Goal: Information Seeking & Learning: Learn about a topic

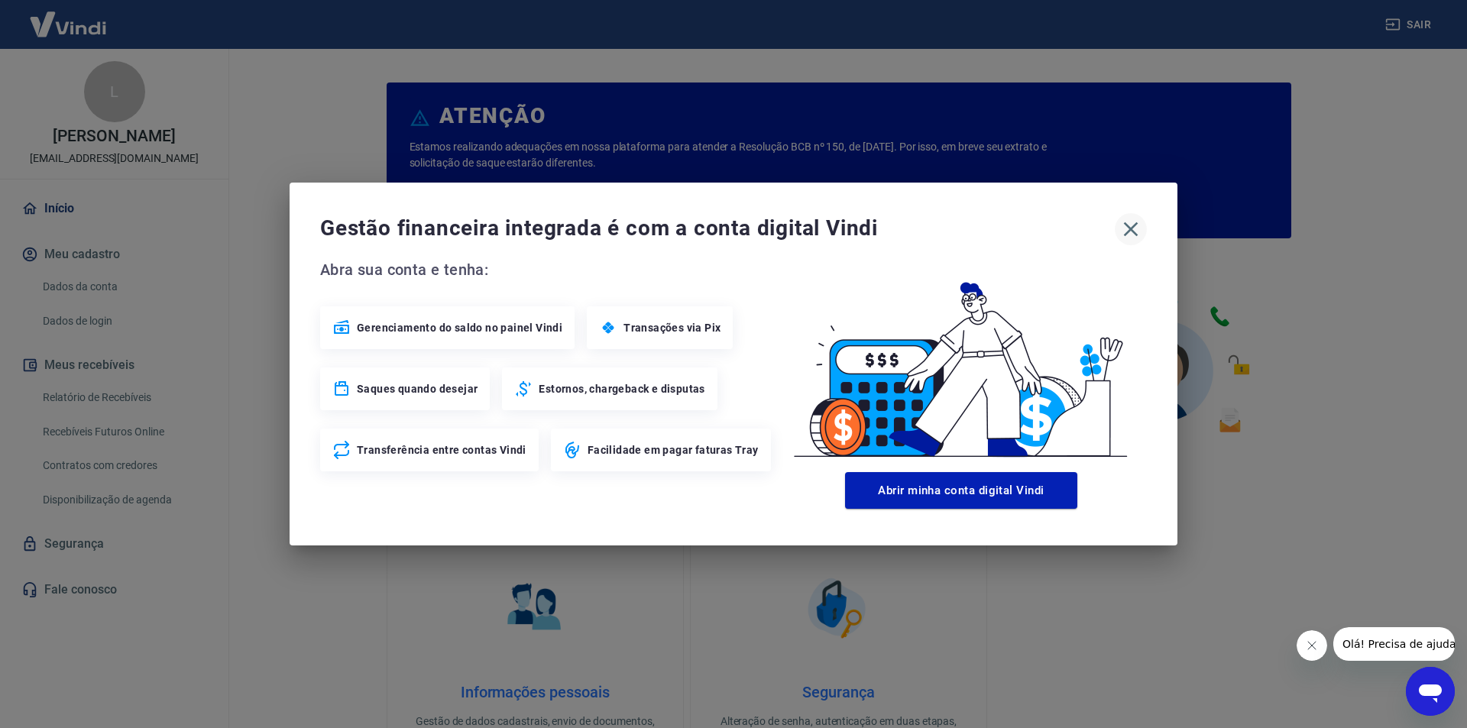
click at [1126, 235] on icon "button" at bounding box center [1131, 229] width 15 height 15
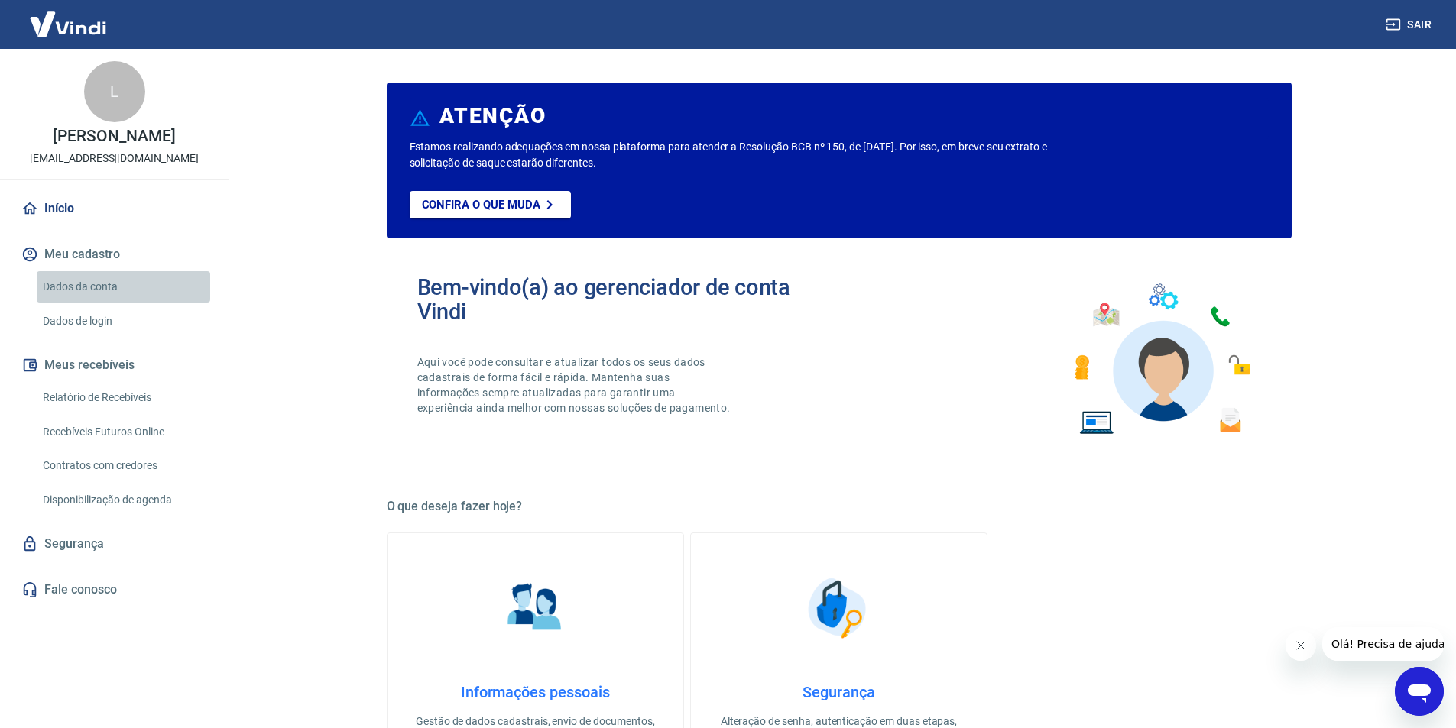
click at [120, 286] on link "Dados da conta" at bounding box center [123, 286] width 173 height 31
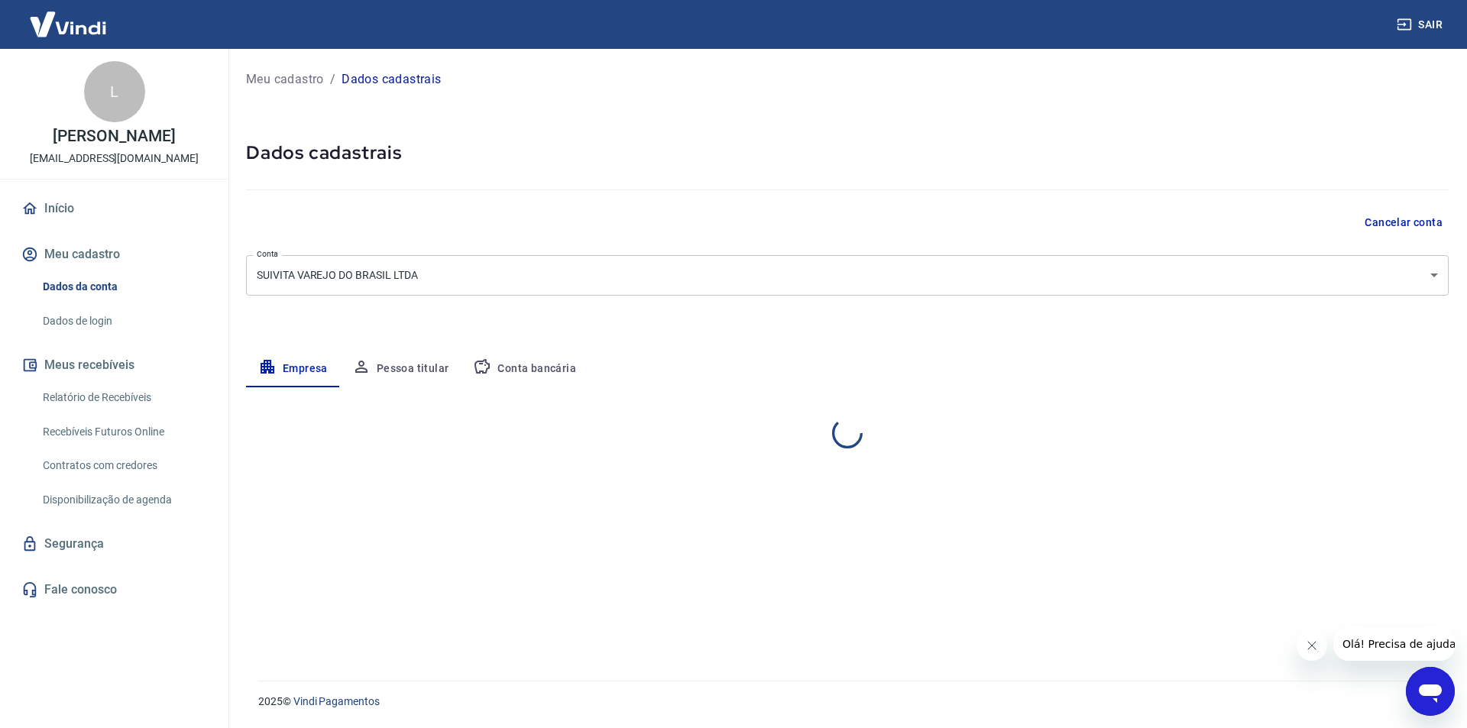
select select "ES"
select select "business"
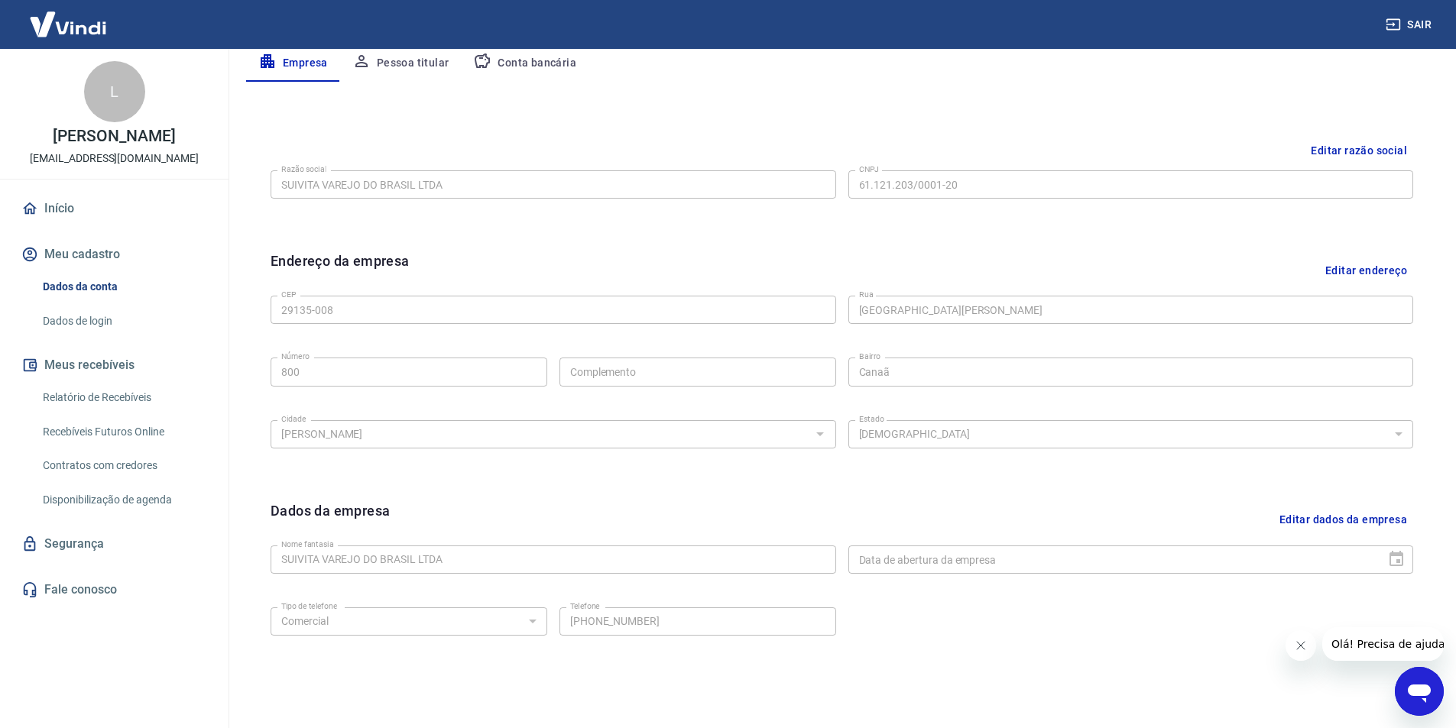
scroll to position [374, 0]
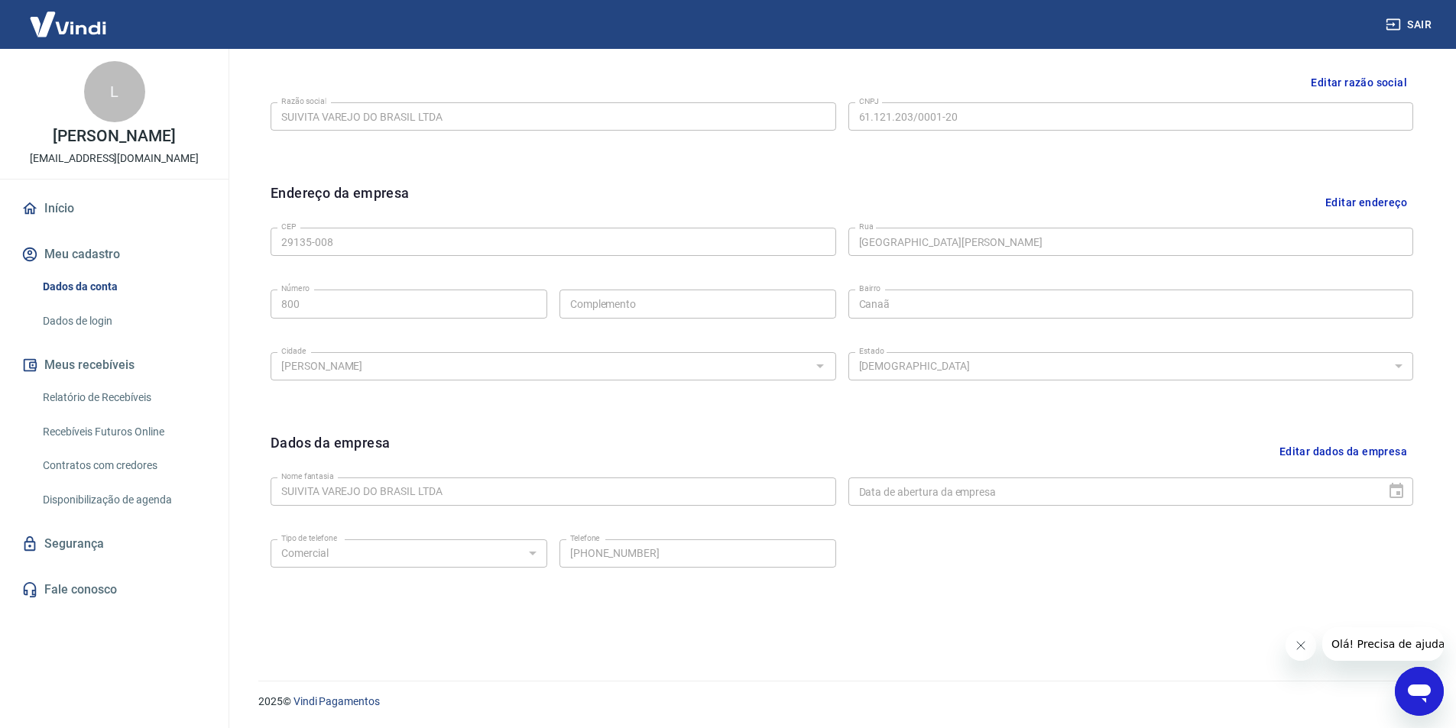
click at [102, 317] on link "Dados de login" at bounding box center [123, 321] width 173 height 31
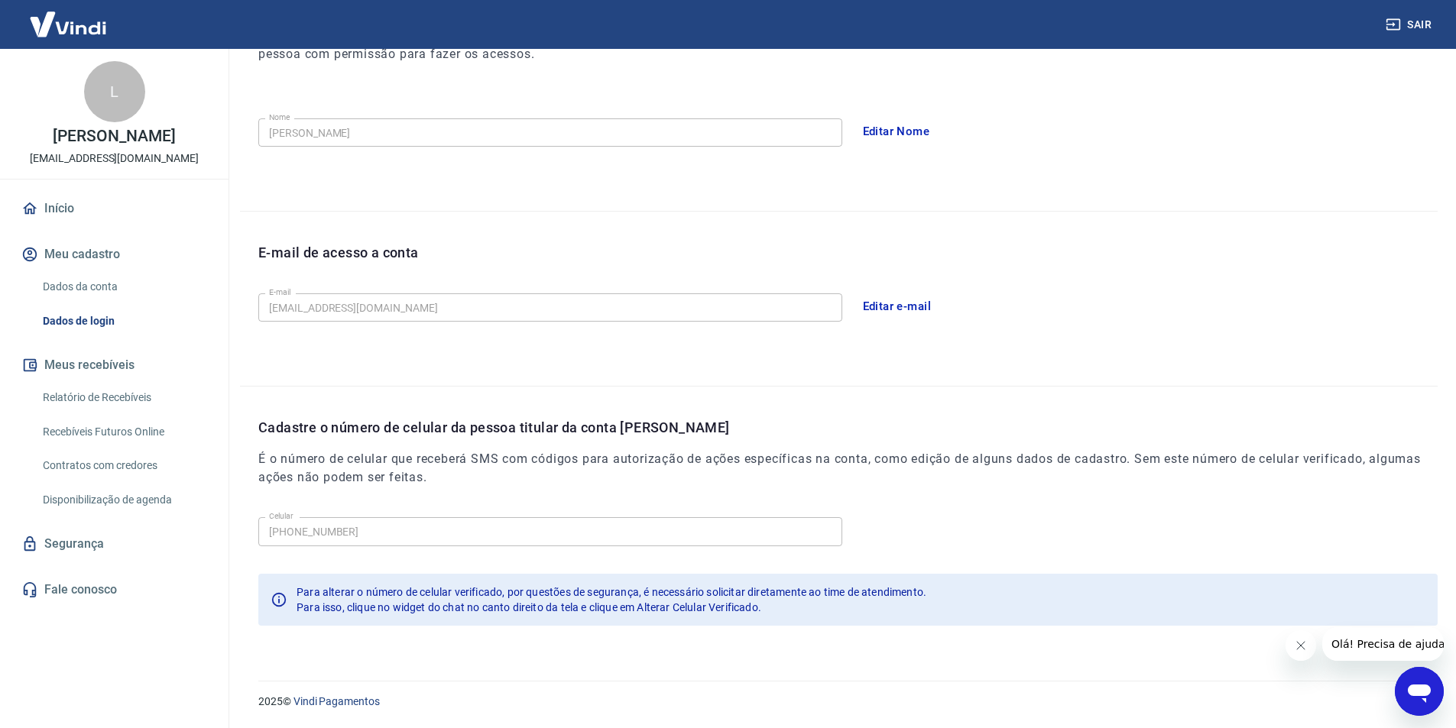
scroll to position [251, 0]
click at [118, 392] on link "Relatório de Recebíveis" at bounding box center [123, 397] width 173 height 31
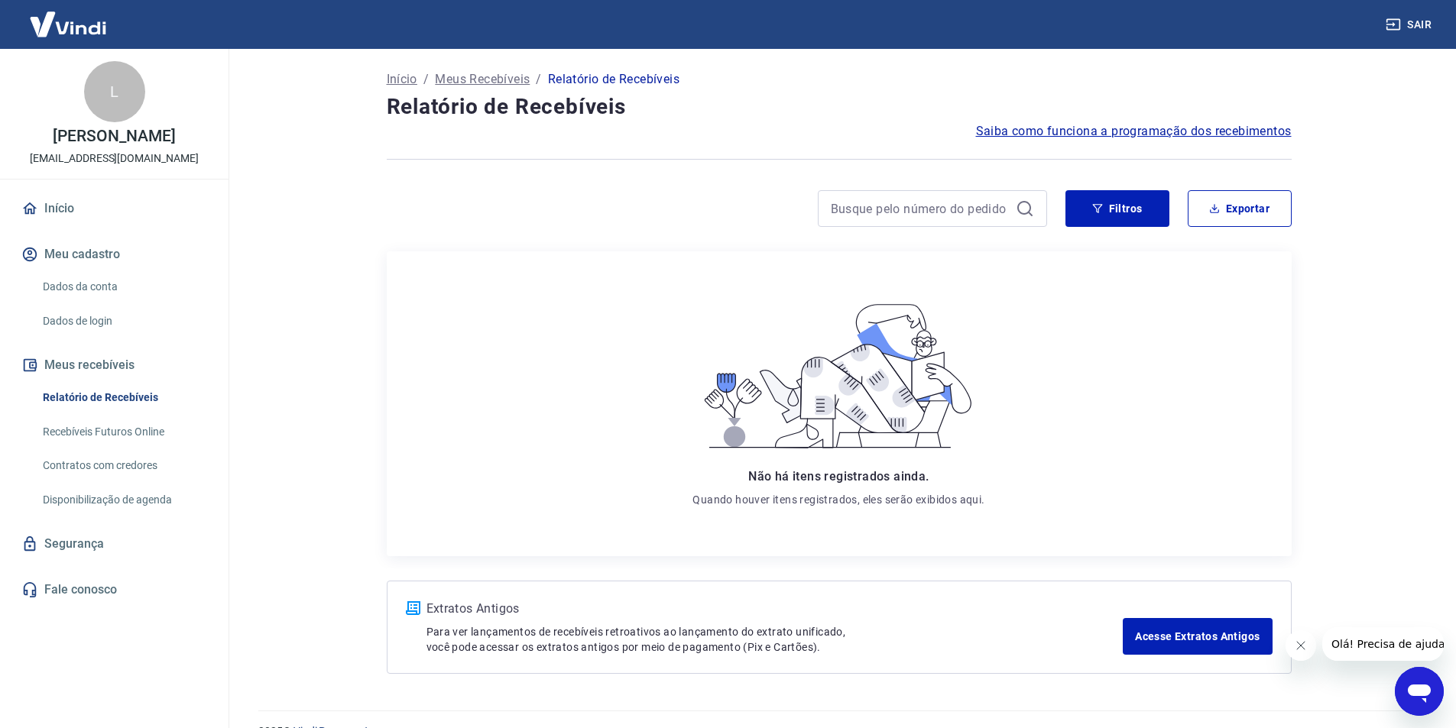
click at [159, 439] on link "Recebíveis Futuros Online" at bounding box center [123, 431] width 173 height 31
click at [75, 212] on link "Início" at bounding box center [114, 209] width 192 height 34
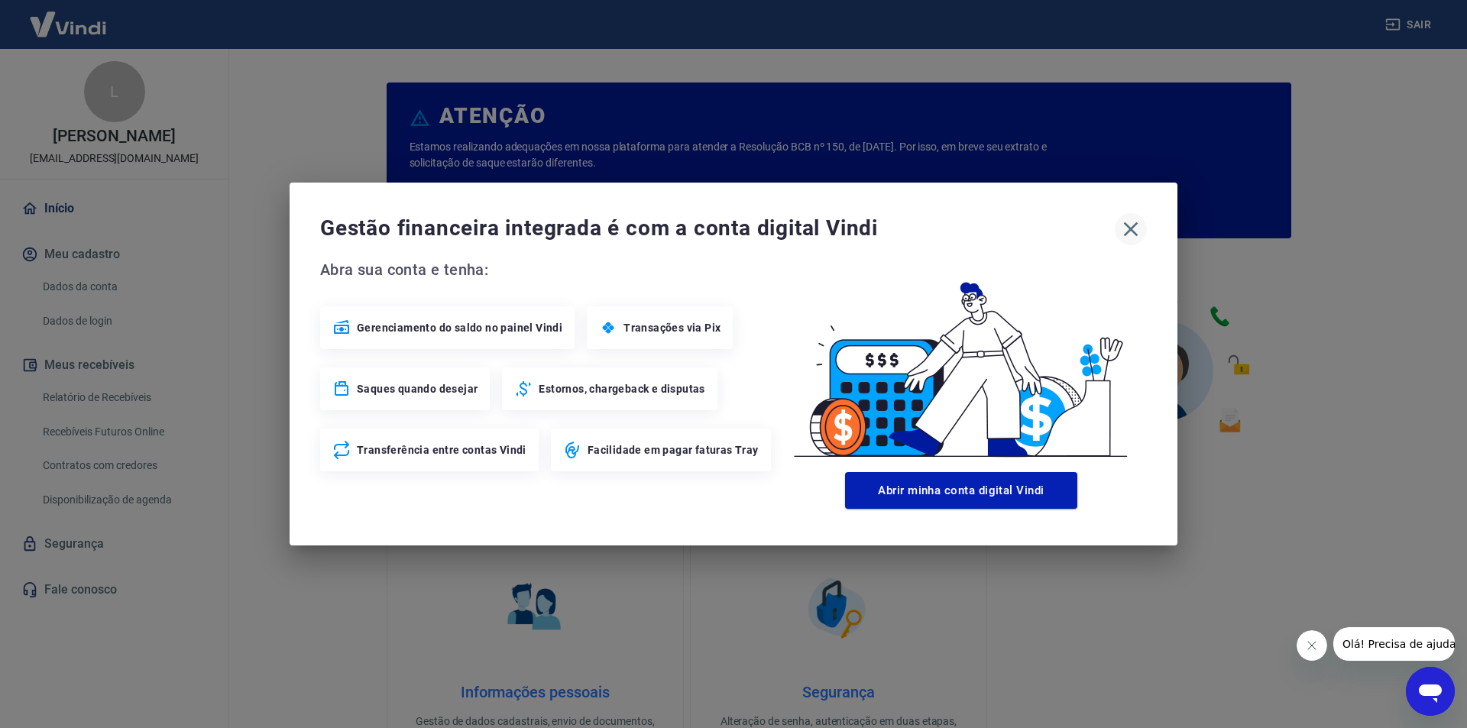
click at [1136, 225] on icon "button" at bounding box center [1131, 229] width 15 height 15
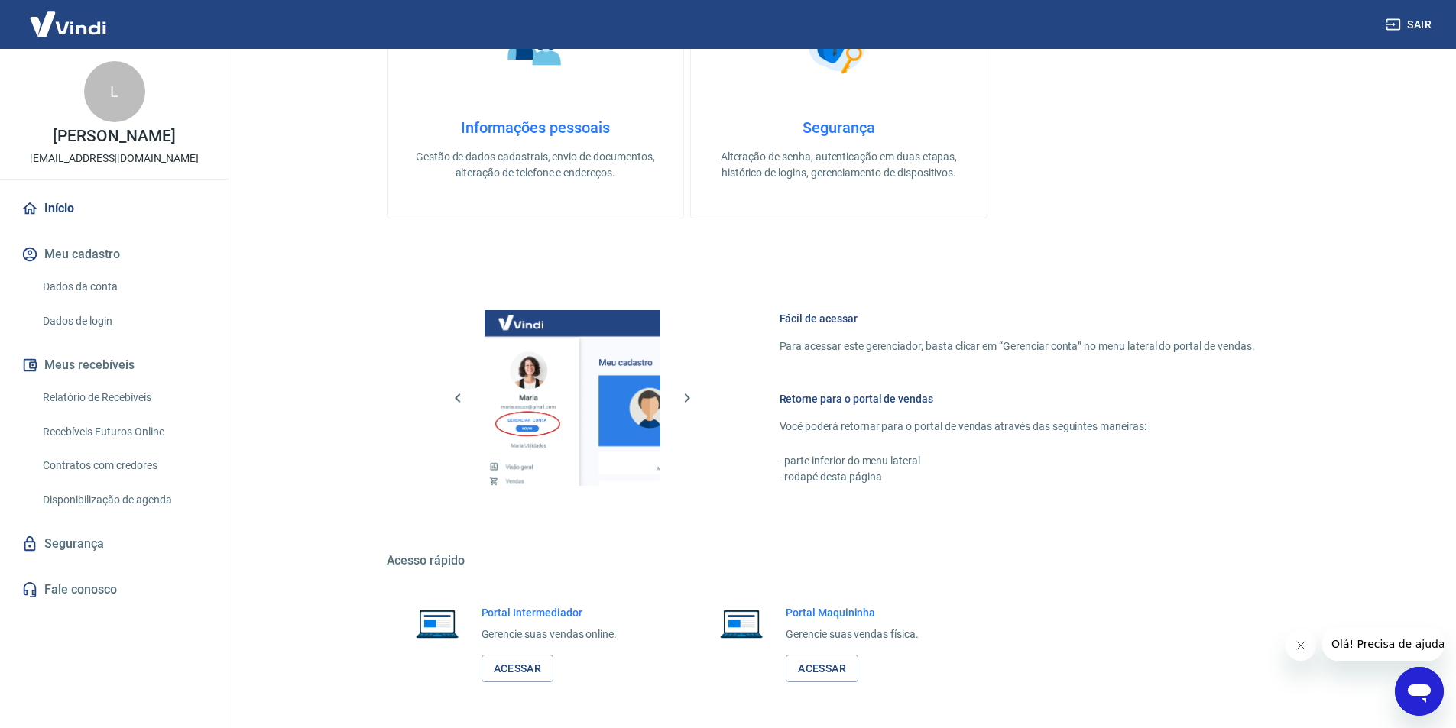
scroll to position [621, 0]
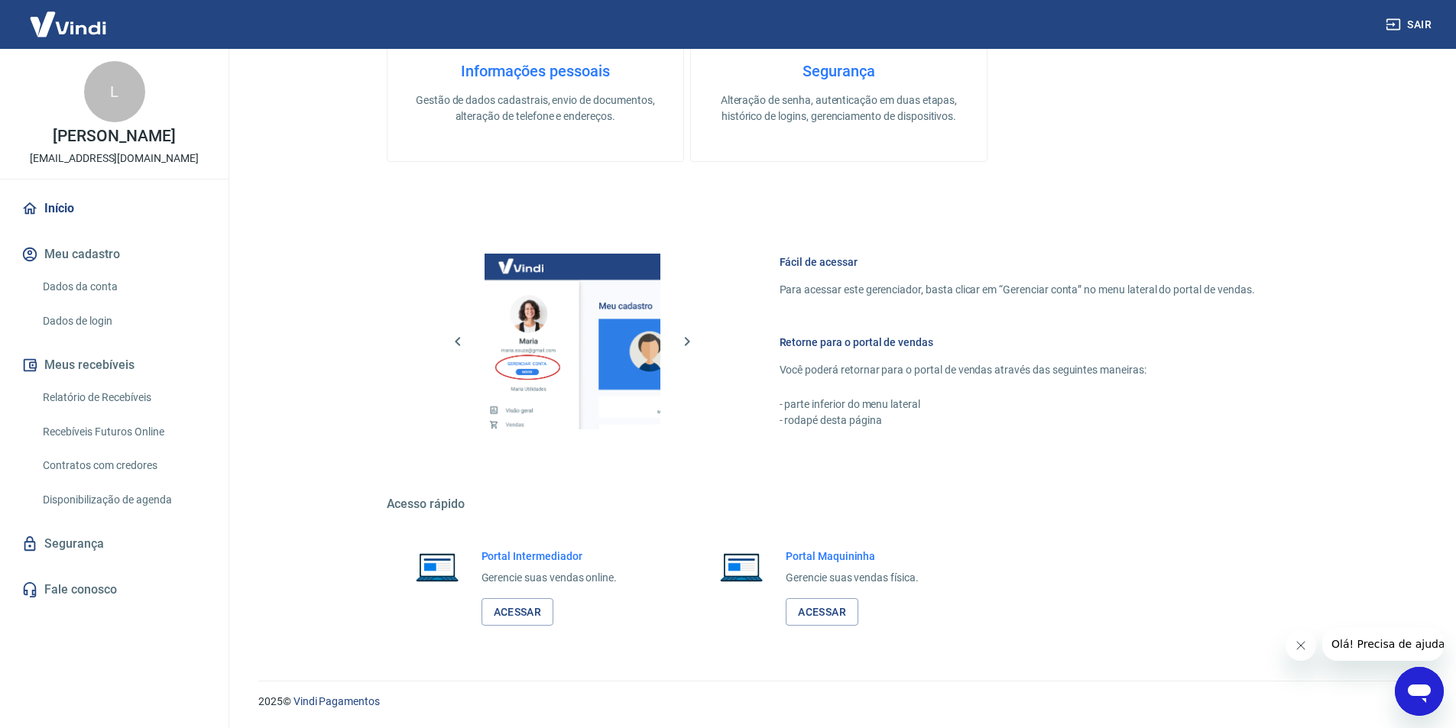
click at [86, 206] on link "Início" at bounding box center [114, 209] width 192 height 34
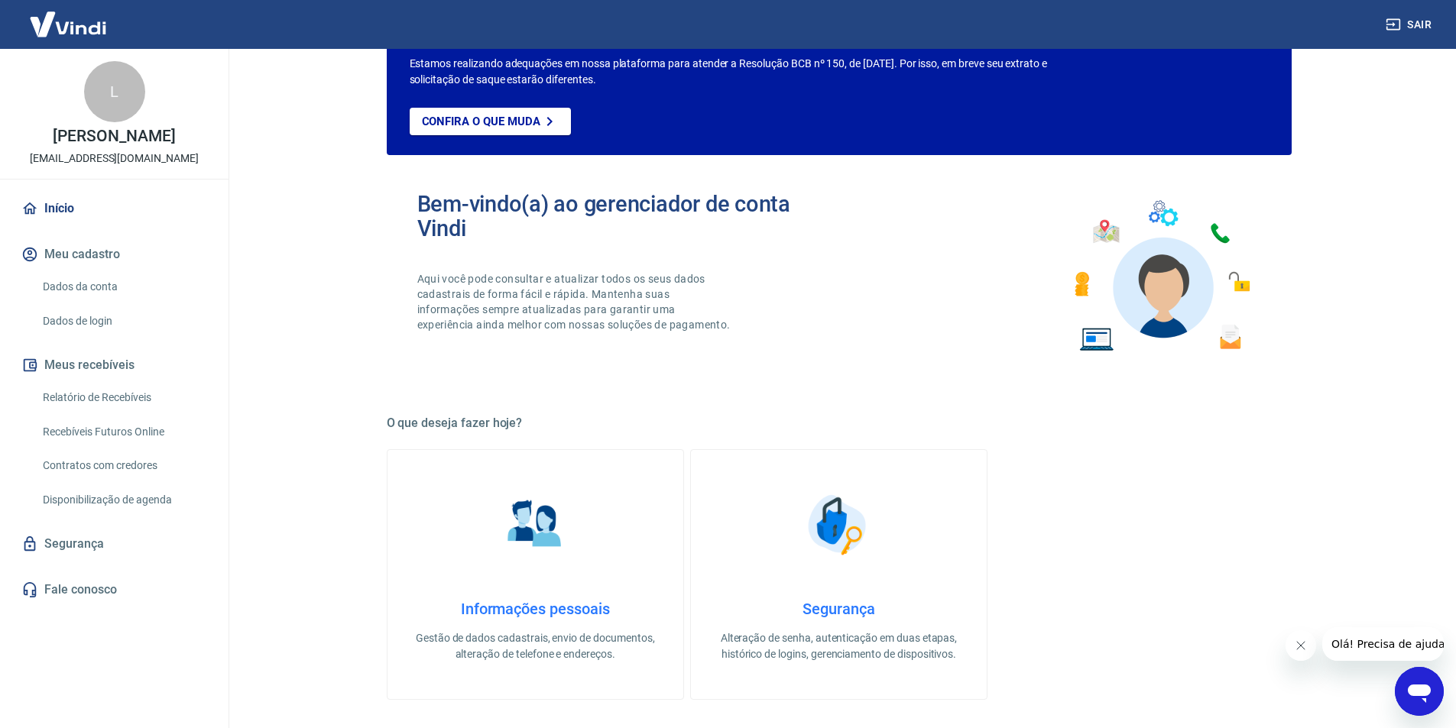
scroll to position [0, 0]
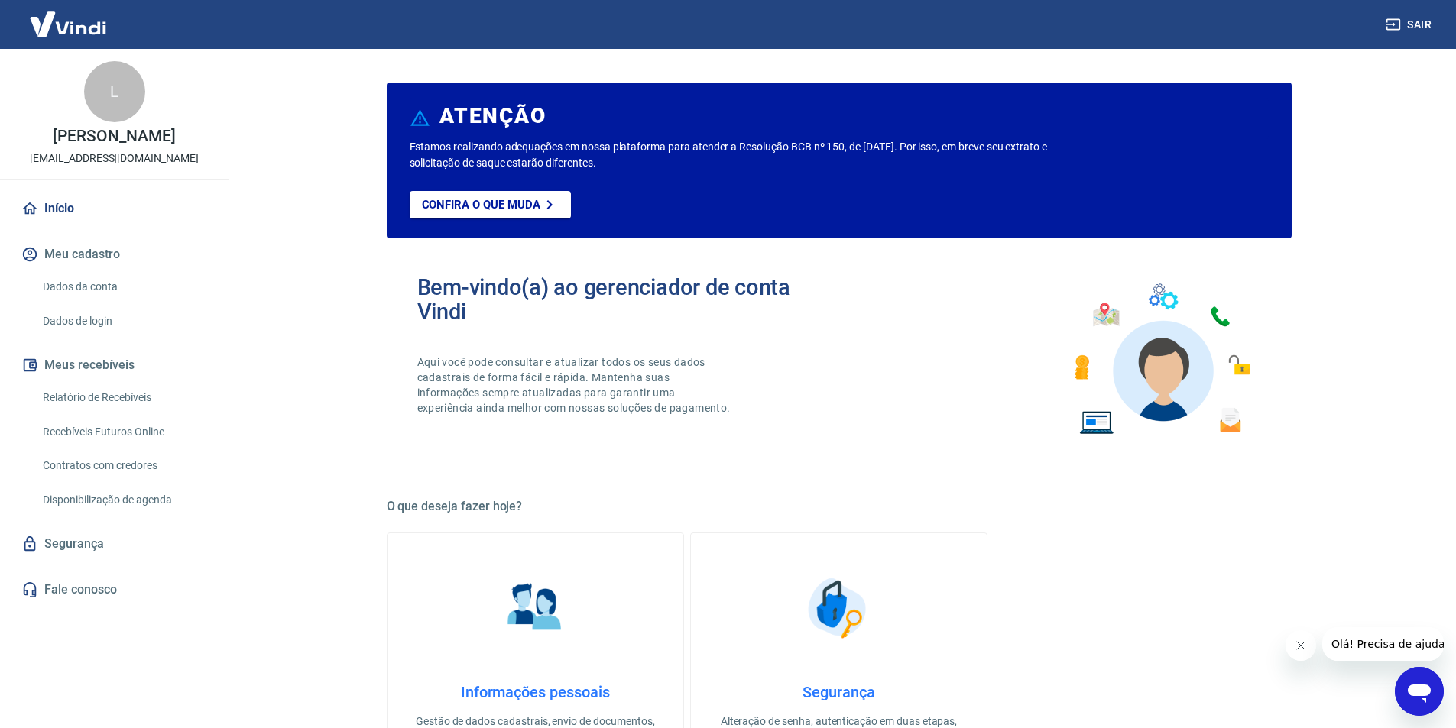
click at [83, 274] on link "Dados da conta" at bounding box center [123, 286] width 173 height 31
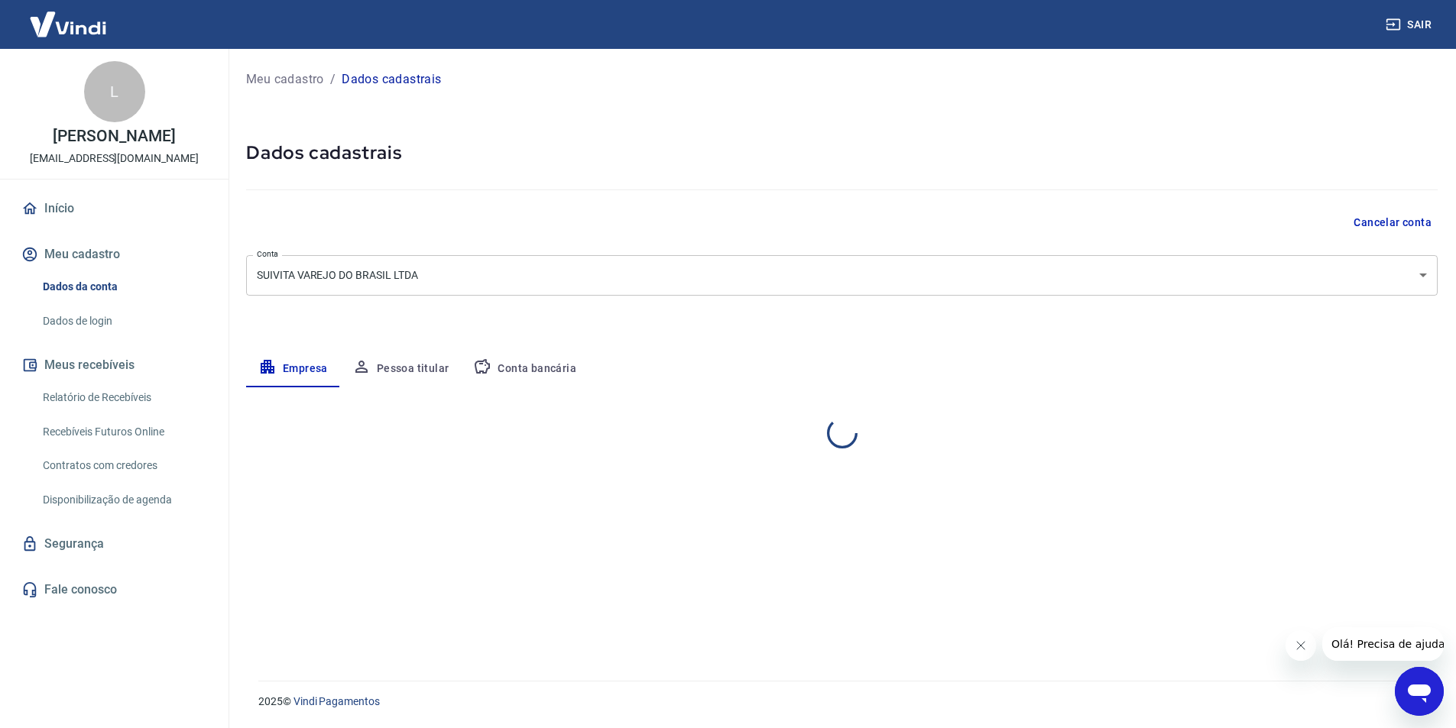
select select "ES"
select select "business"
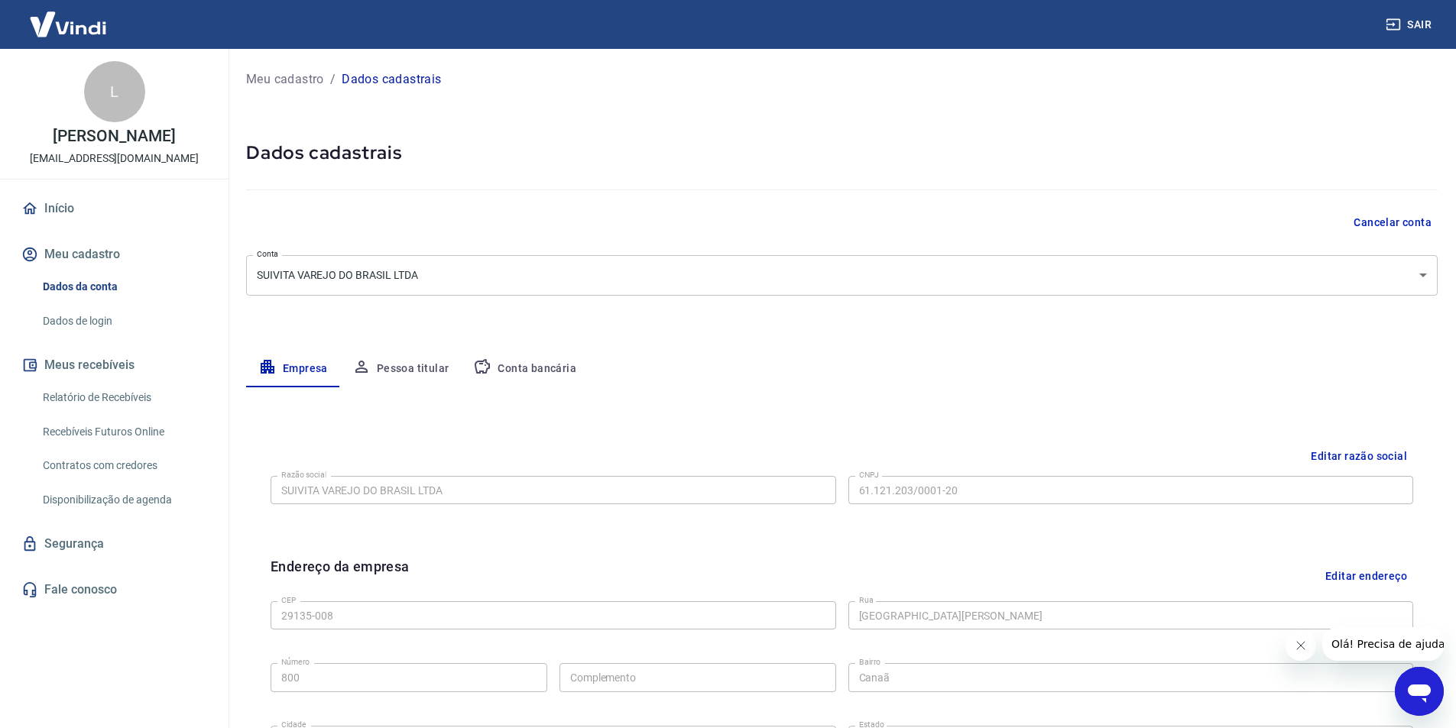
click at [86, 213] on link "Início" at bounding box center [114, 209] width 192 height 34
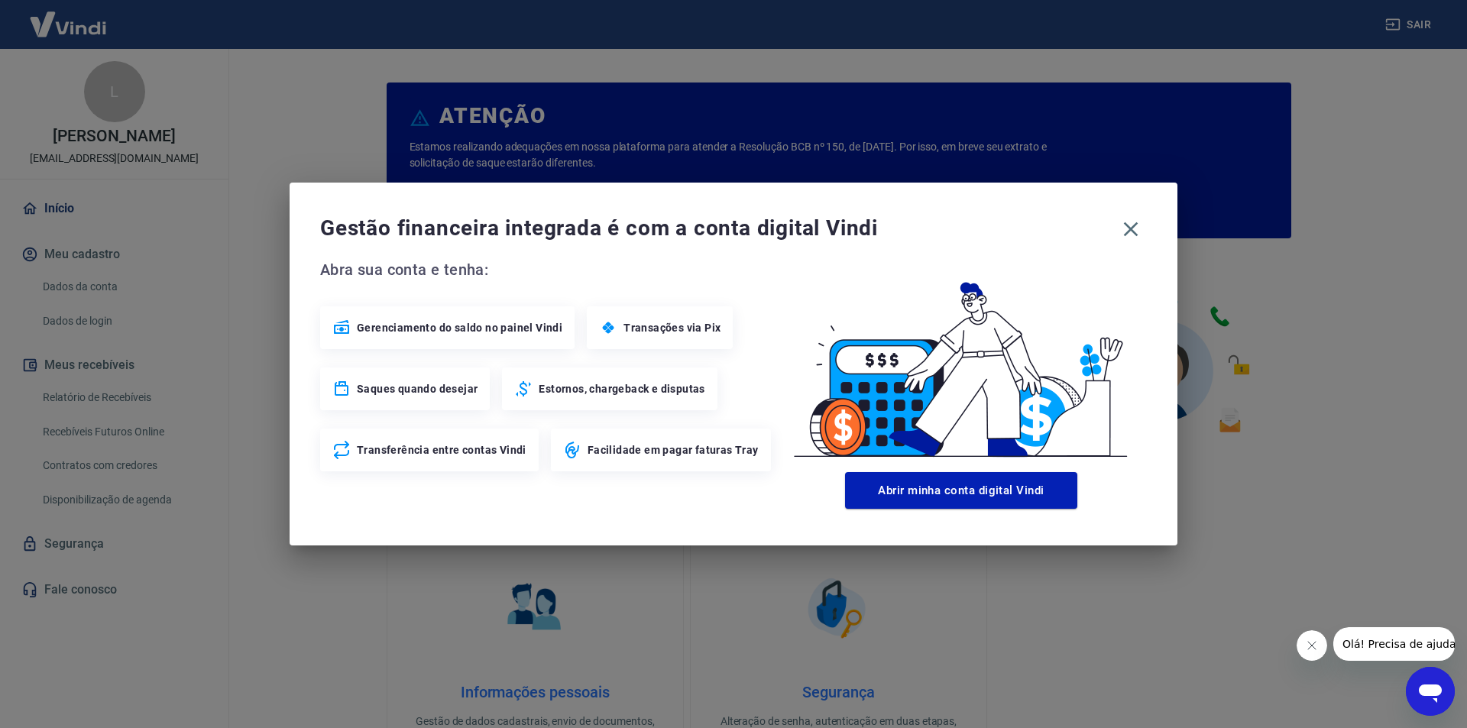
click at [413, 338] on div "Gerenciamento do saldo no painel Vindi" at bounding box center [447, 327] width 254 height 43
click at [452, 324] on span "Gerenciamento do saldo no painel Vindi" at bounding box center [460, 327] width 206 height 15
click at [352, 330] on div "Gerenciamento do saldo no painel Vindi" at bounding box center [447, 327] width 254 height 43
click at [344, 321] on icon at bounding box center [341, 328] width 18 height 18
click at [548, 327] on span "Gerenciamento do saldo no painel Vindi" at bounding box center [460, 327] width 206 height 15
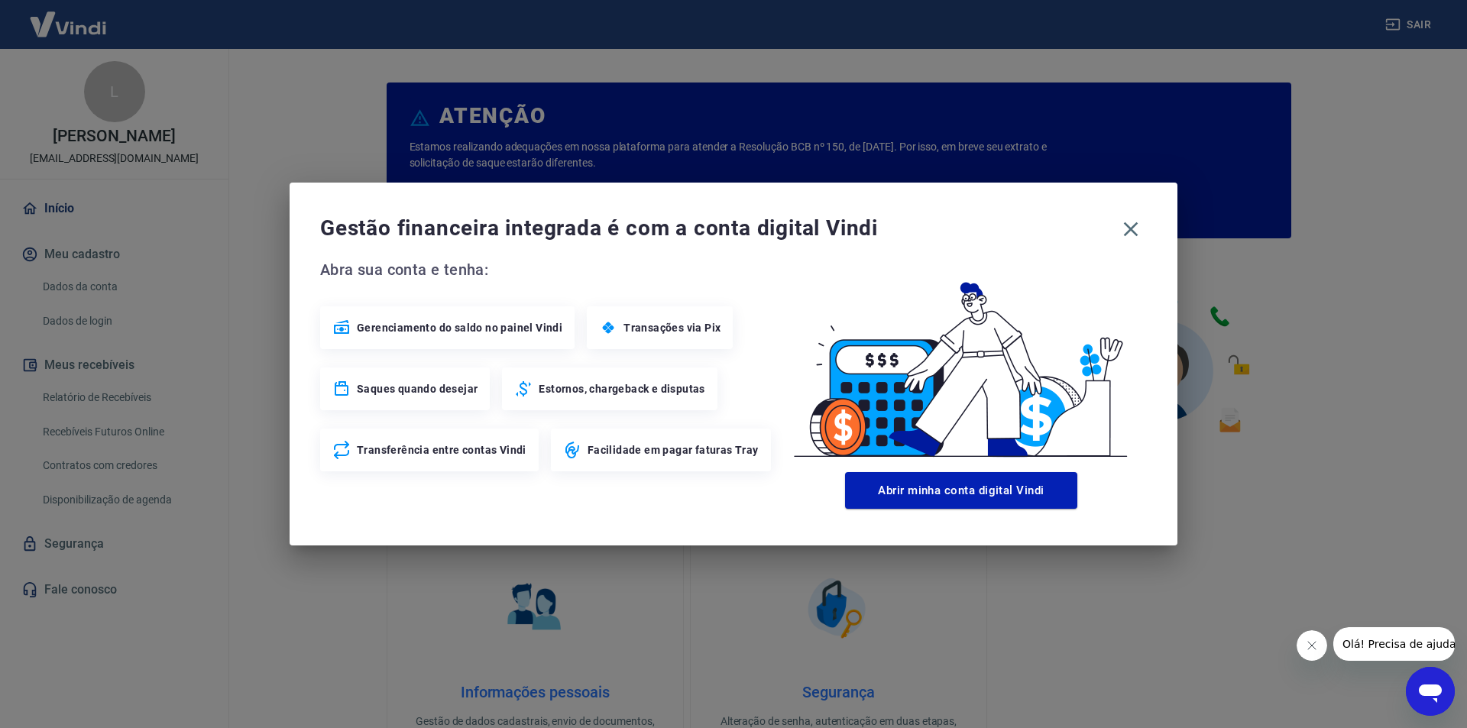
click at [459, 371] on div "Saques quando desejar" at bounding box center [405, 389] width 170 height 43
click at [539, 394] on span "Estornos, chargeback e disputas" at bounding box center [622, 388] width 166 height 15
click at [1128, 224] on icon "button" at bounding box center [1131, 229] width 24 height 24
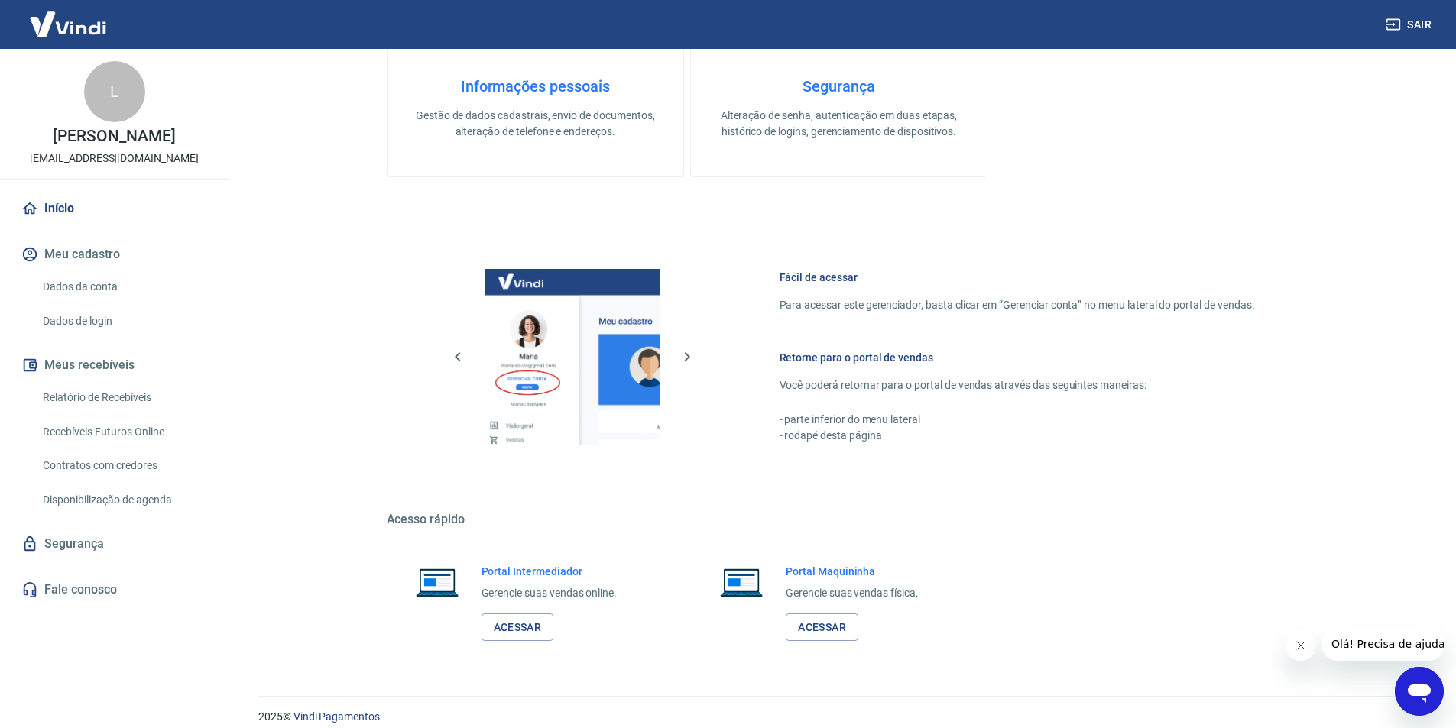
scroll to position [621, 0]
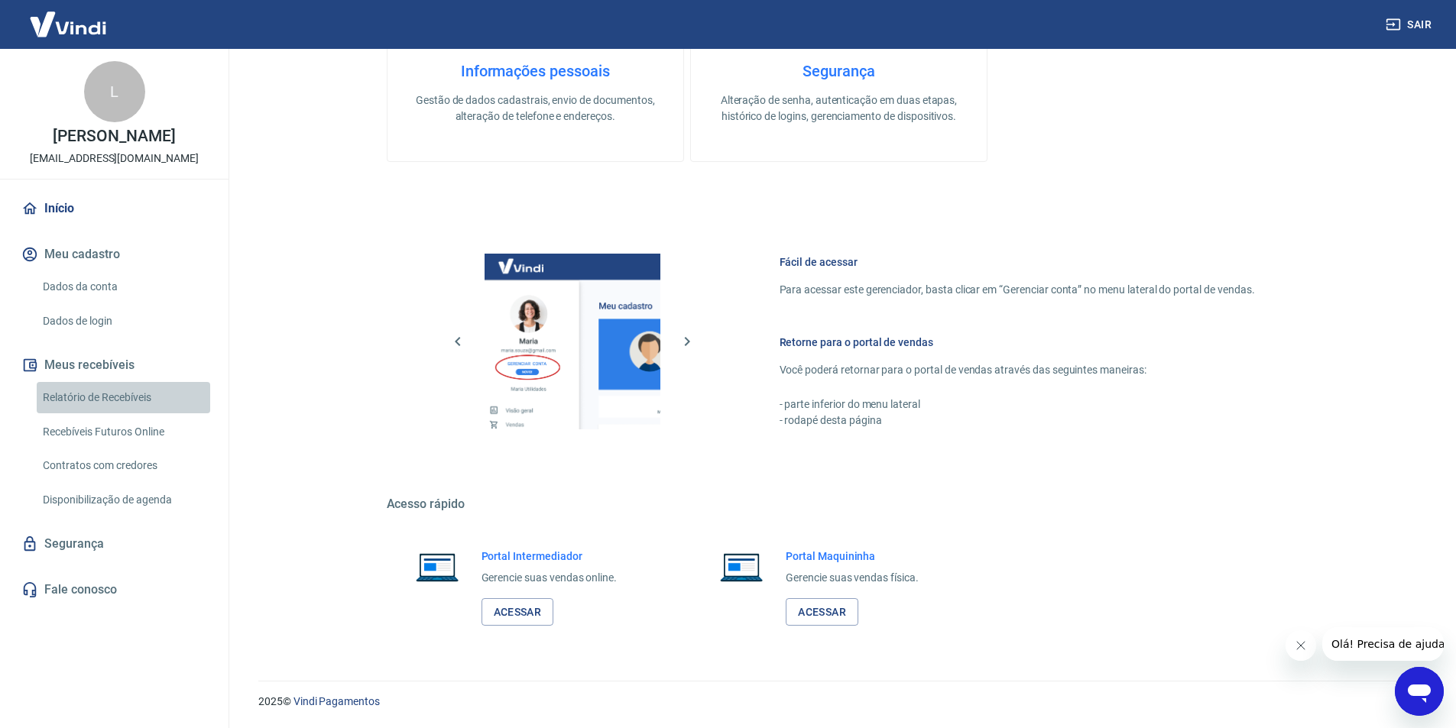
click at [122, 398] on link "Relatório de Recebíveis" at bounding box center [123, 397] width 173 height 31
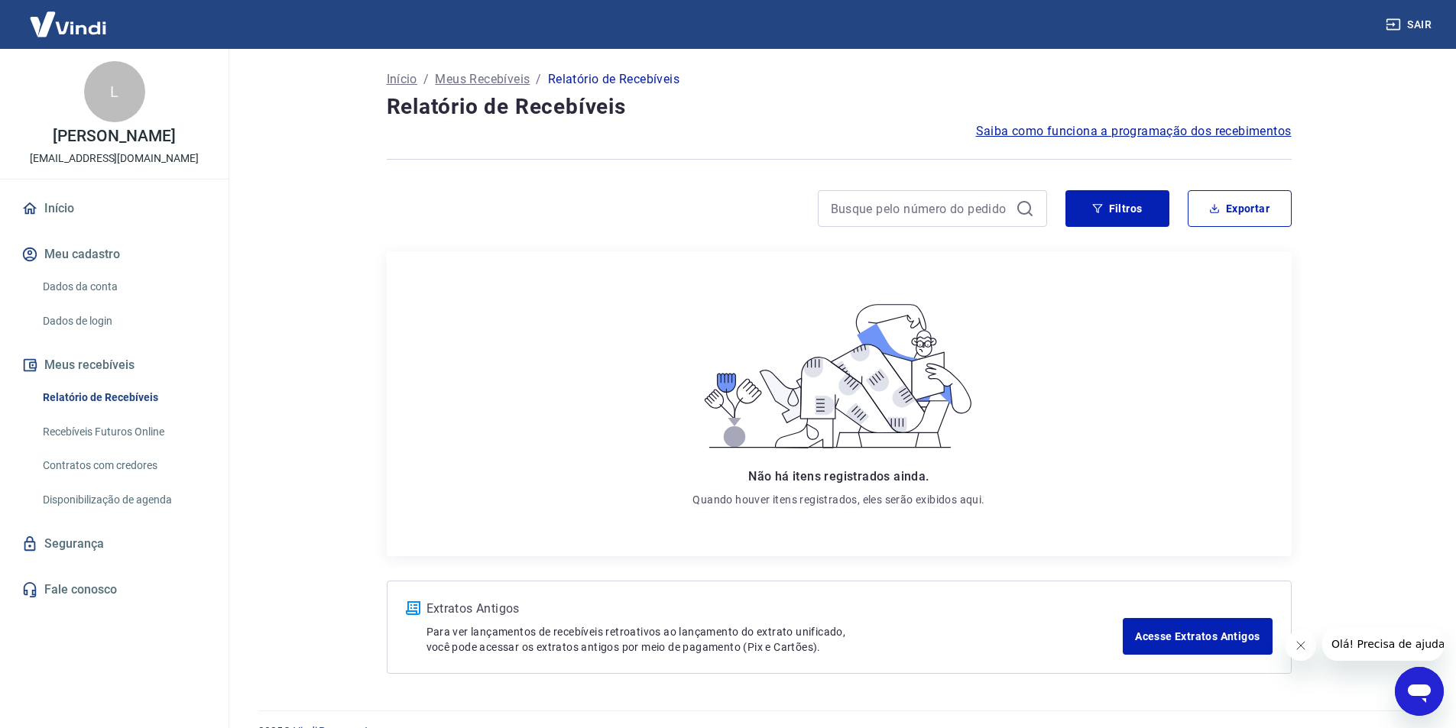
scroll to position [31, 0]
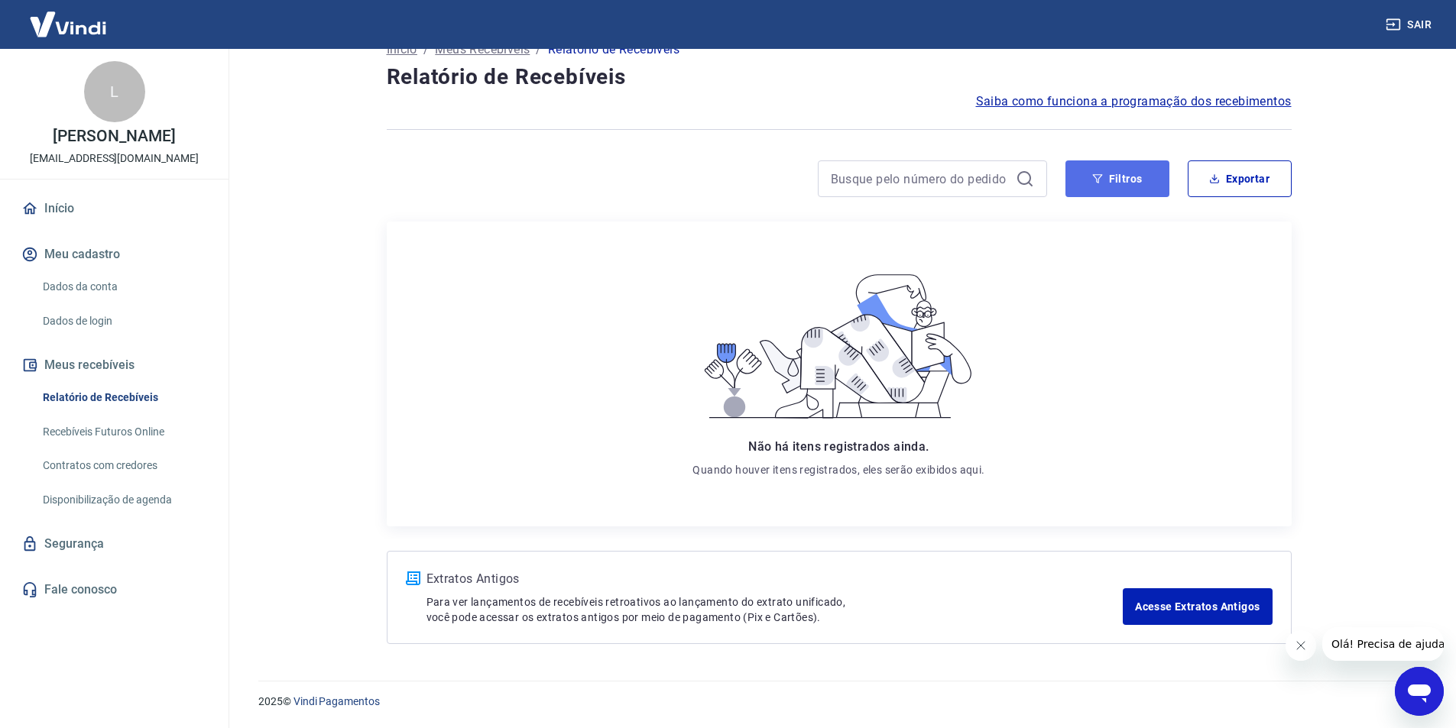
click at [1142, 168] on button "Filtros" at bounding box center [1117, 178] width 104 height 37
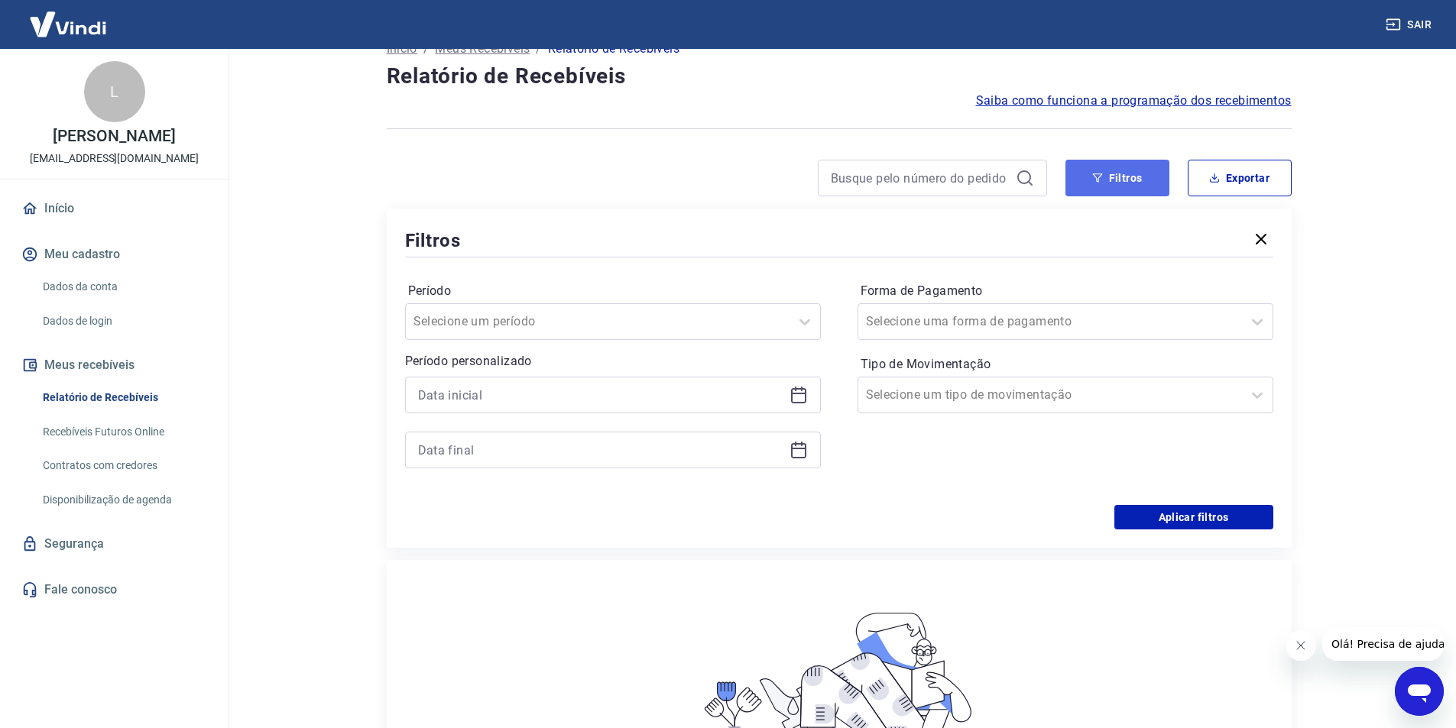
click at [1142, 168] on button "Filtros" at bounding box center [1117, 178] width 104 height 37
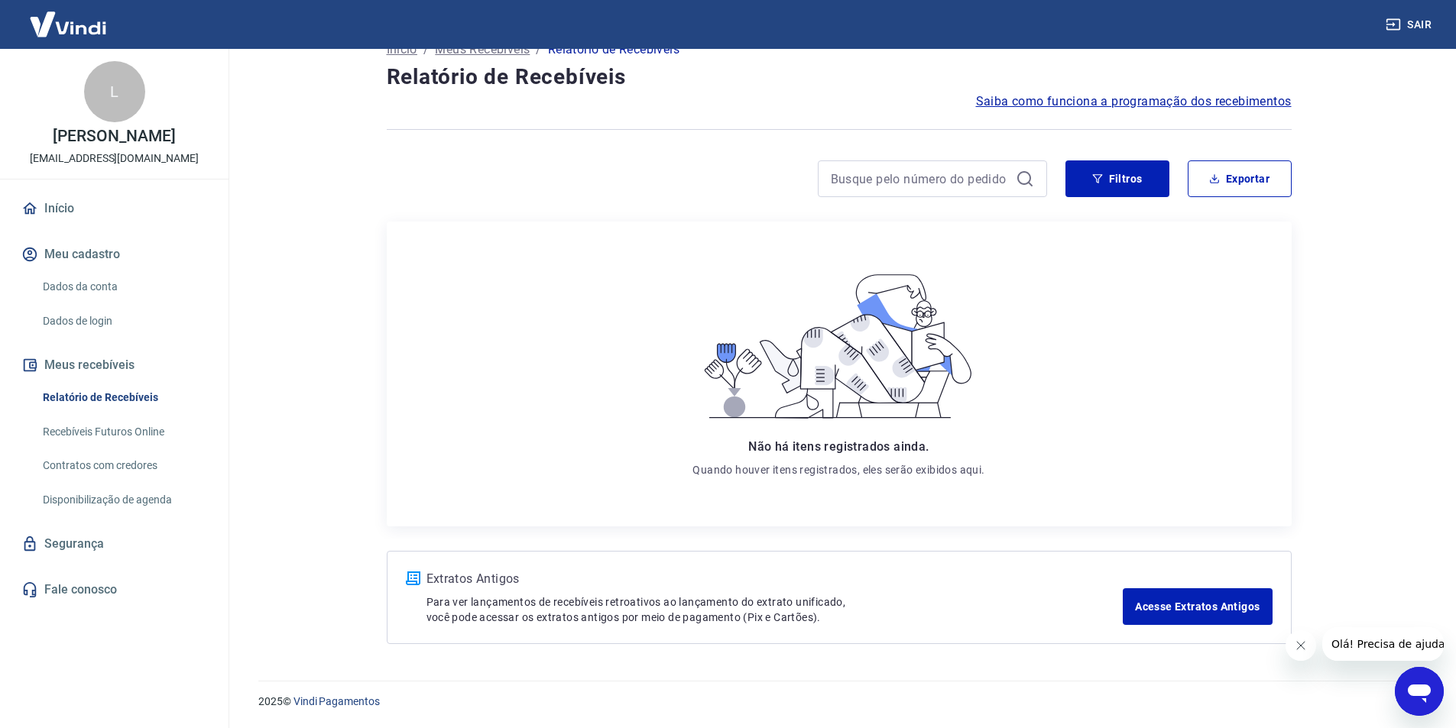
click at [91, 217] on link "Início" at bounding box center [114, 209] width 192 height 34
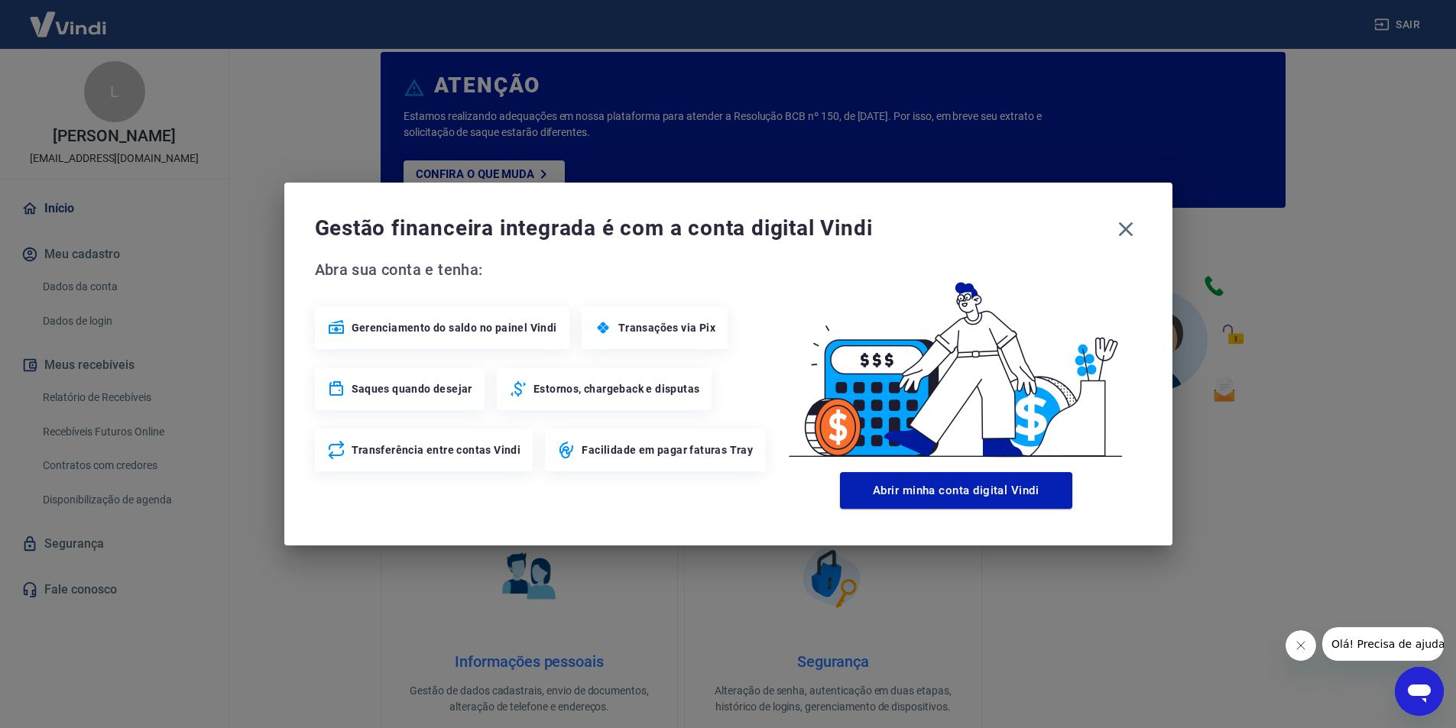
scroll to position [621, 0]
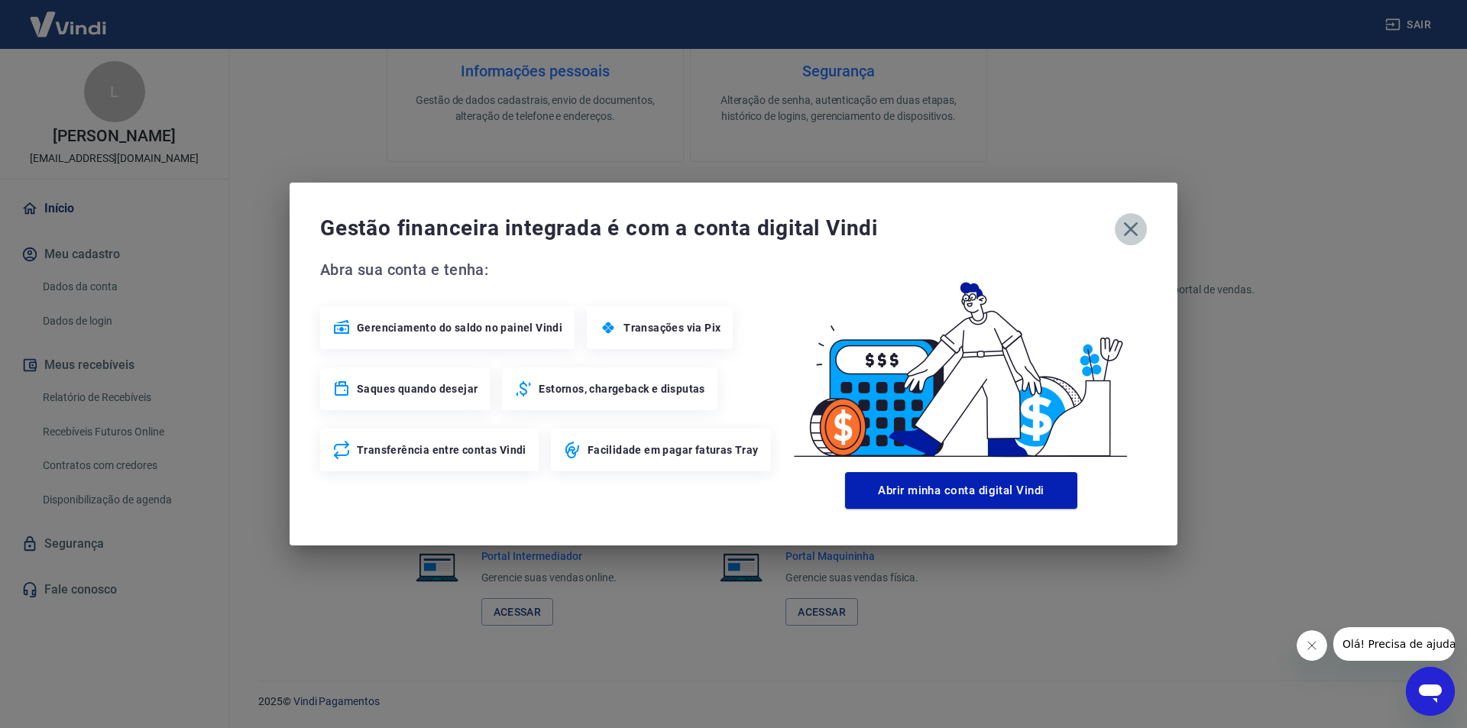
click at [1130, 227] on icon "button" at bounding box center [1131, 229] width 24 height 24
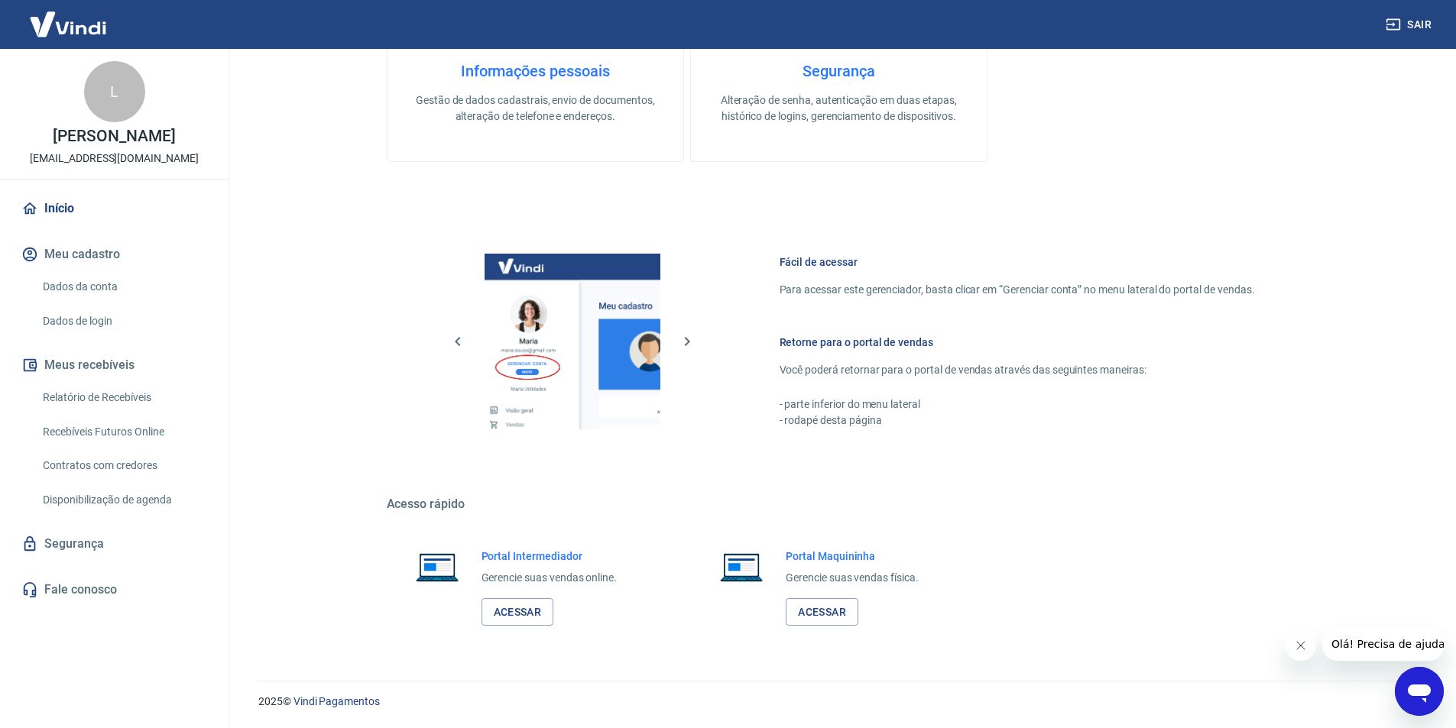
click at [545, 560] on h6 "Portal Intermediador" at bounding box center [549, 556] width 136 height 15
click at [463, 560] on img at bounding box center [437, 567] width 64 height 37
click at [457, 567] on img at bounding box center [437, 567] width 64 height 37
click at [506, 597] on div "Portal Intermediador Gerencie suas vendas online. Acessar" at bounding box center [549, 588] width 136 height 78
click at [513, 608] on link "Acessar" at bounding box center [517, 612] width 73 height 28
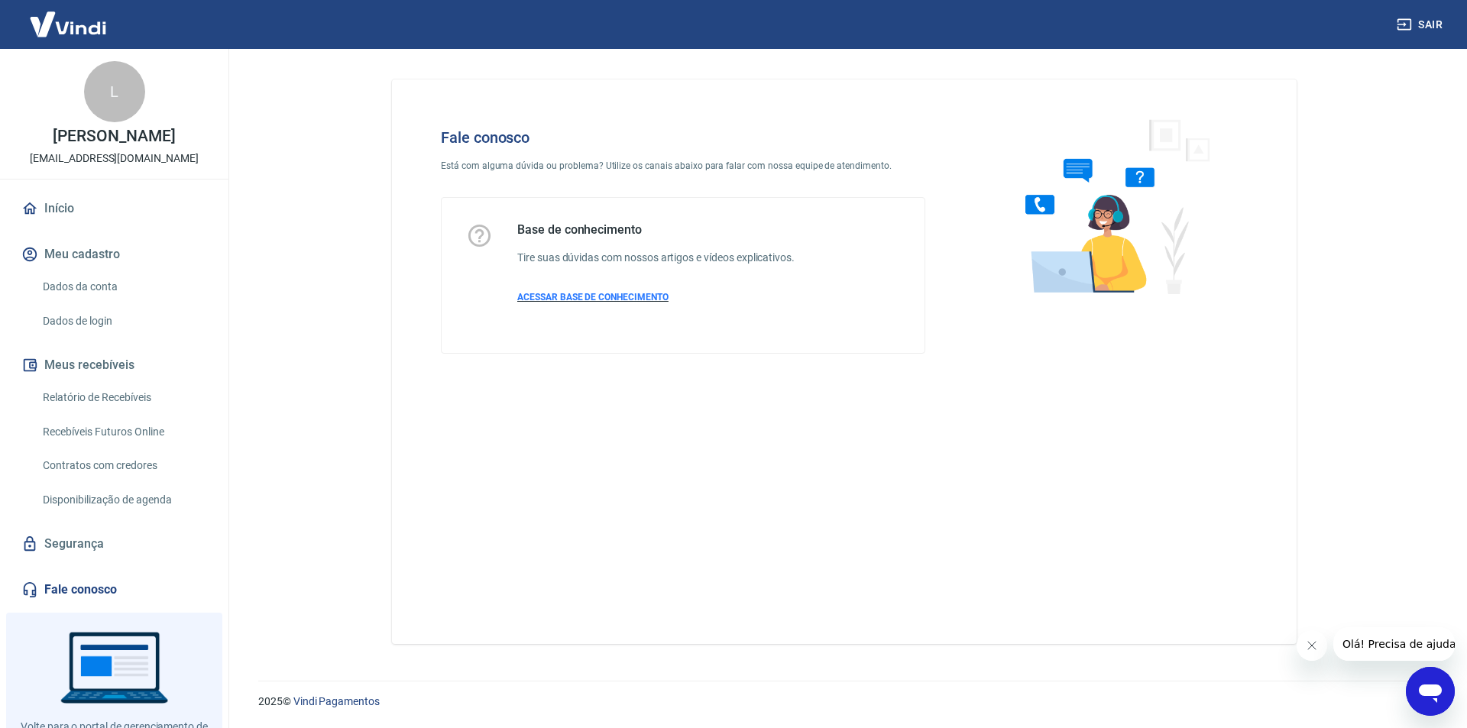
click at [585, 298] on span "ACESSAR BASE DE CONHECIMENTO" at bounding box center [592, 297] width 151 height 11
